Goal: Information Seeking & Learning: Learn about a topic

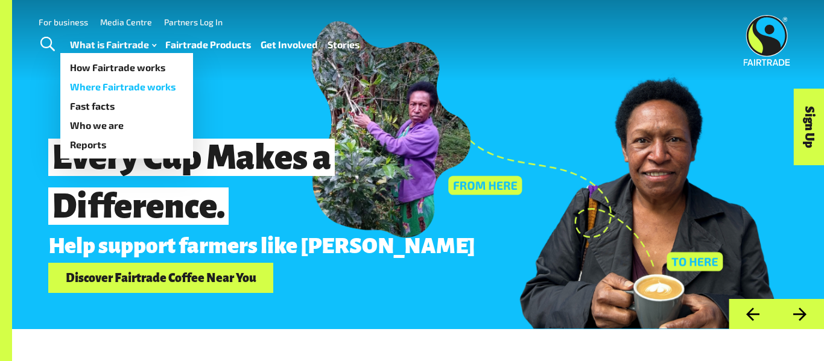
click at [121, 95] on link "Where Fairtrade works" at bounding box center [126, 86] width 133 height 19
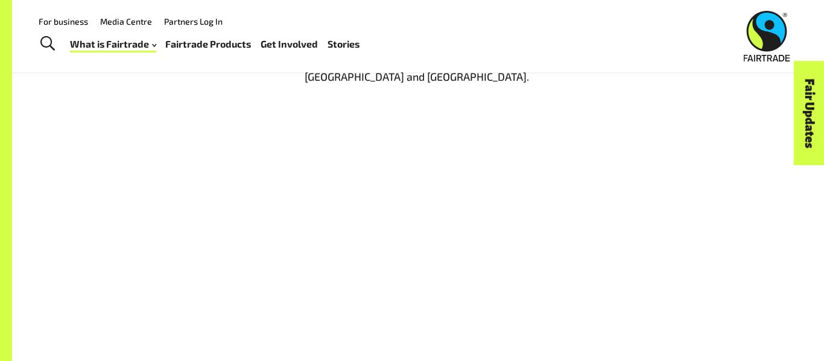
scroll to position [1512, 0]
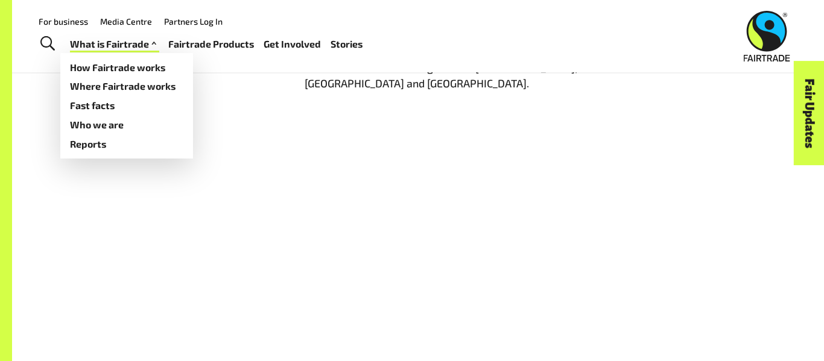
click at [150, 42] on span at bounding box center [154, 44] width 10 height 17
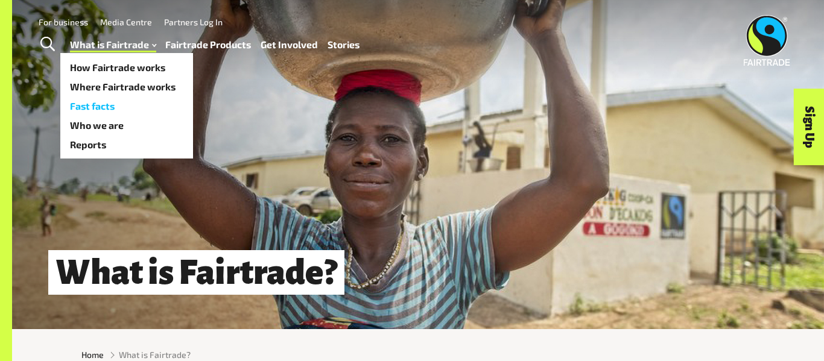
click at [117, 102] on link "Fast facts" at bounding box center [126, 105] width 133 height 19
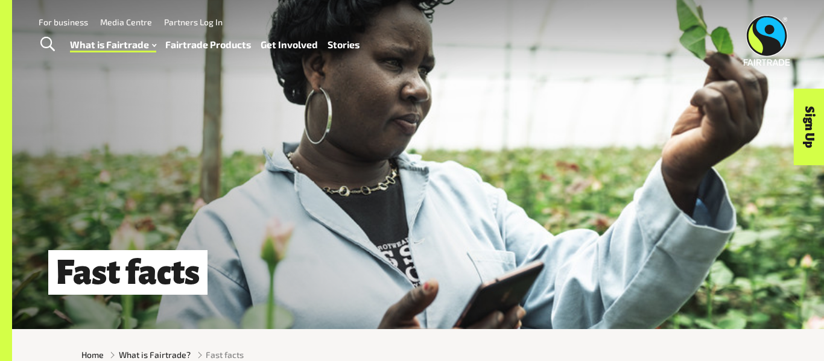
click at [218, 45] on link "Fairtrade Products" at bounding box center [208, 44] width 86 height 17
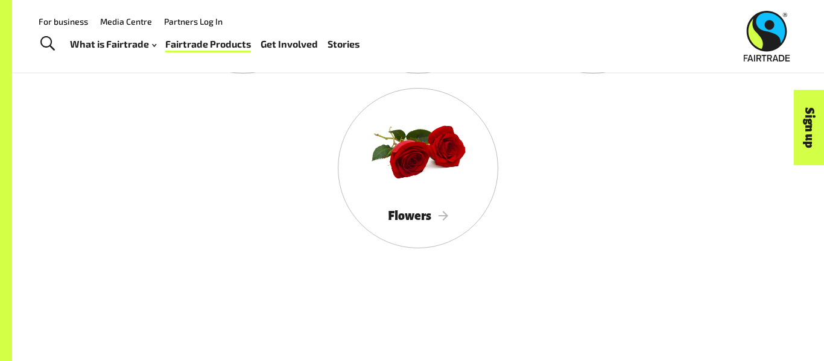
scroll to position [1324, 0]
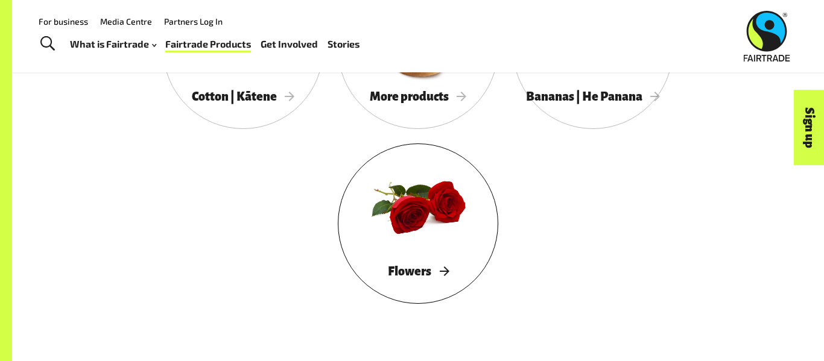
click at [437, 231] on div at bounding box center [418, 207] width 160 height 104
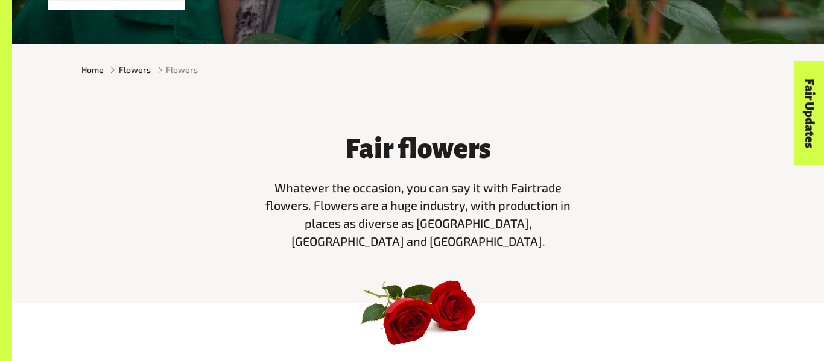
scroll to position [286, 0]
